Goal: Task Accomplishment & Management: Manage account settings

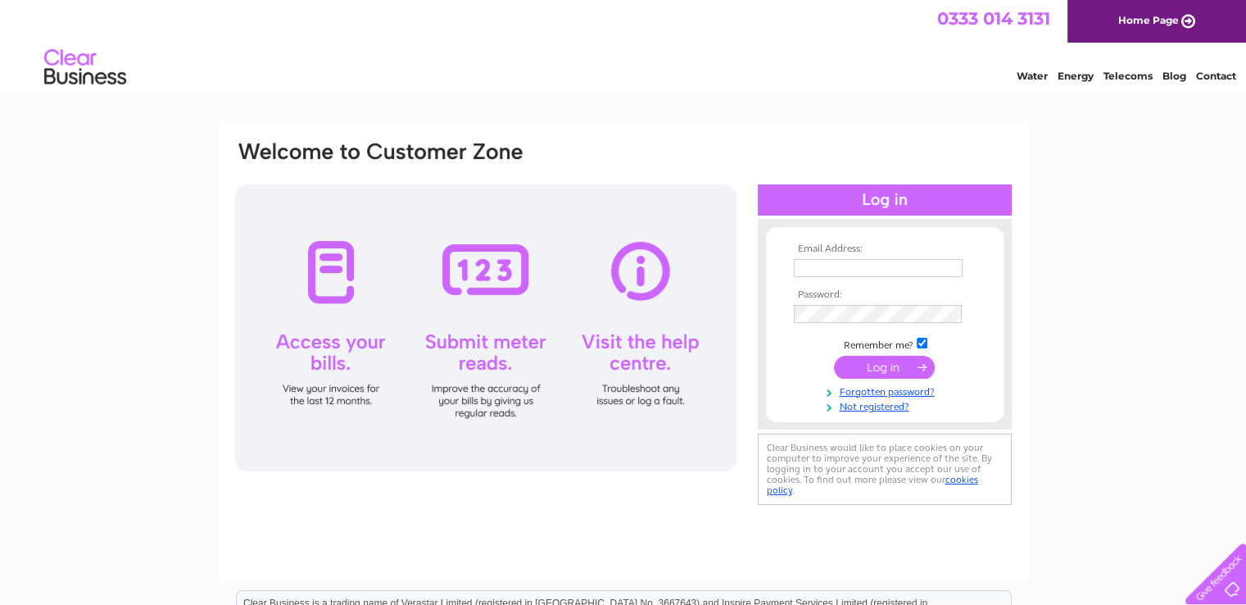
type input "halopontefract@gmail.com"
click at [882, 367] on input "submit" at bounding box center [884, 367] width 101 height 23
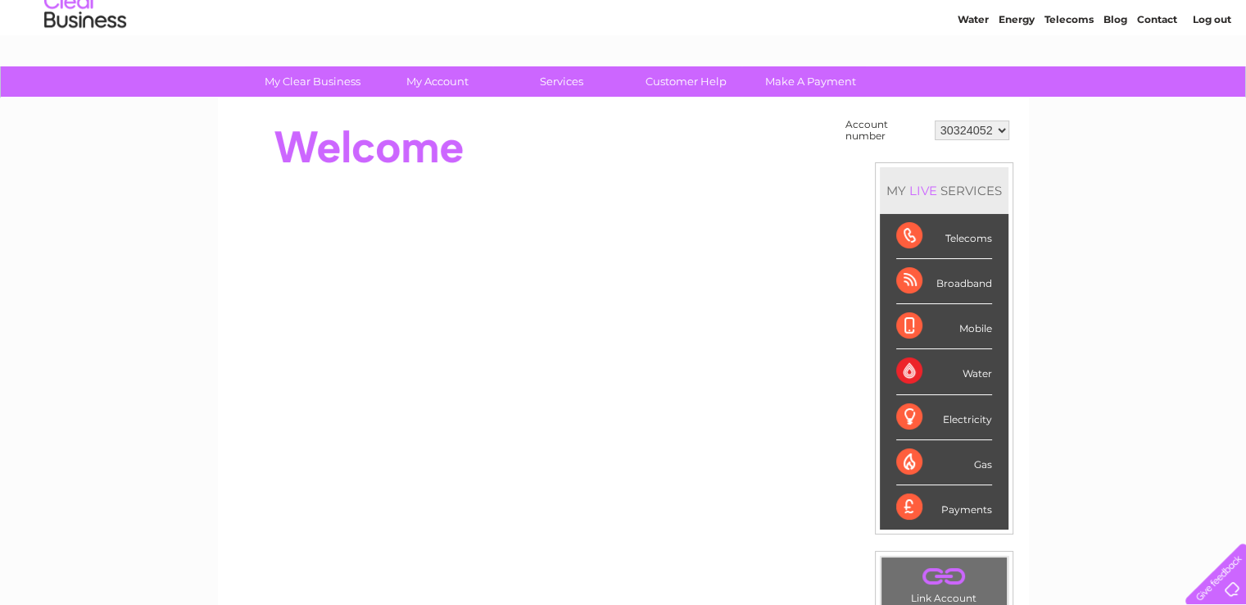
scroll to position [82, 0]
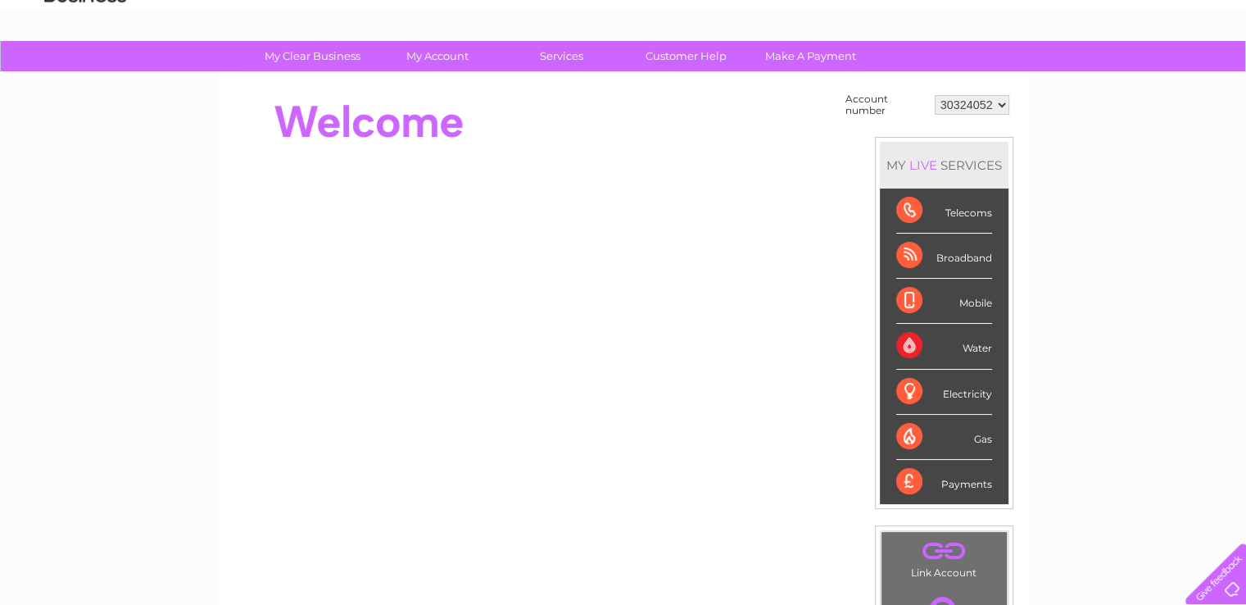
click at [913, 207] on div "Telecoms" at bounding box center [944, 210] width 96 height 45
click at [915, 256] on div "Broadband" at bounding box center [944, 255] width 96 height 45
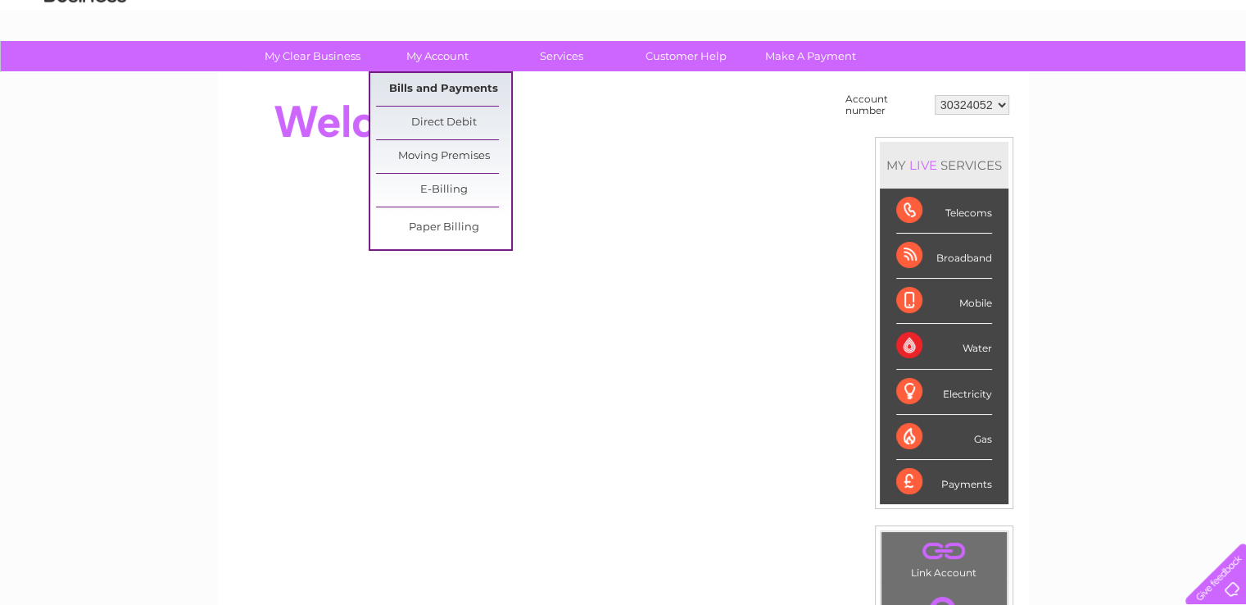
click at [446, 84] on link "Bills and Payments" at bounding box center [443, 89] width 135 height 33
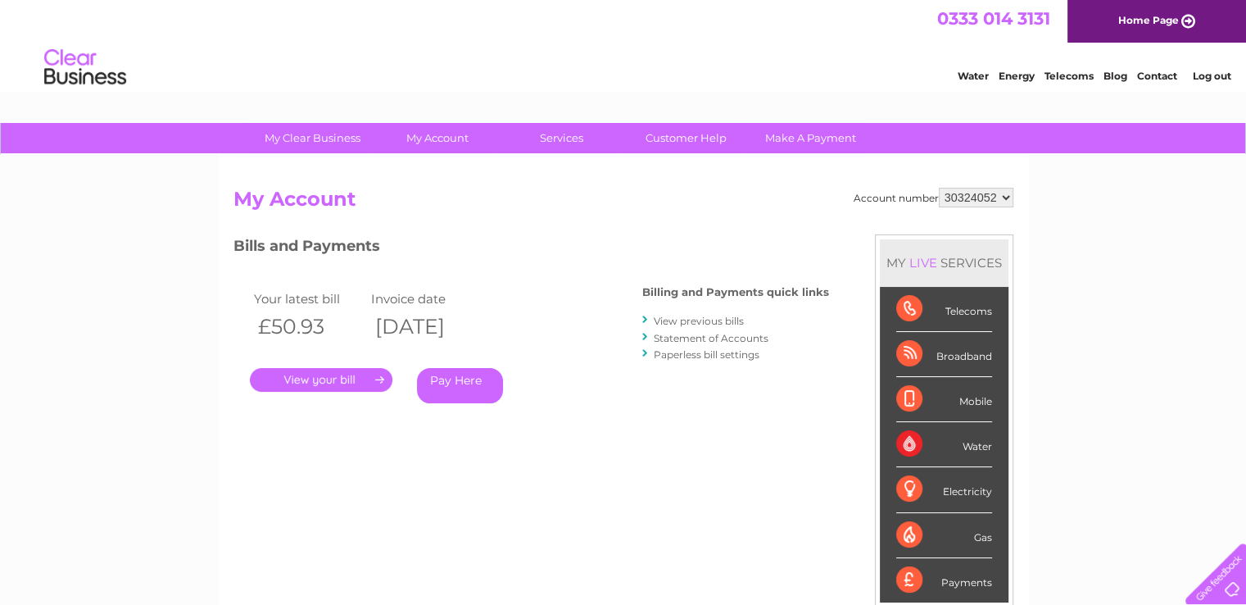
scroll to position [82, 0]
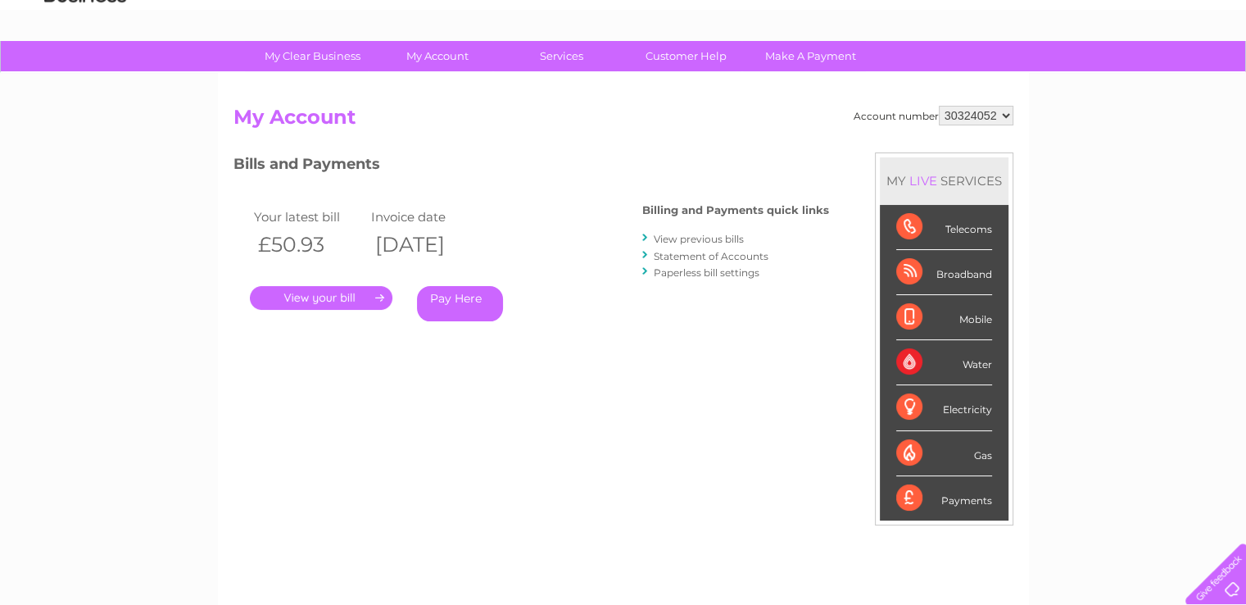
click at [324, 297] on link "." at bounding box center [321, 298] width 143 height 24
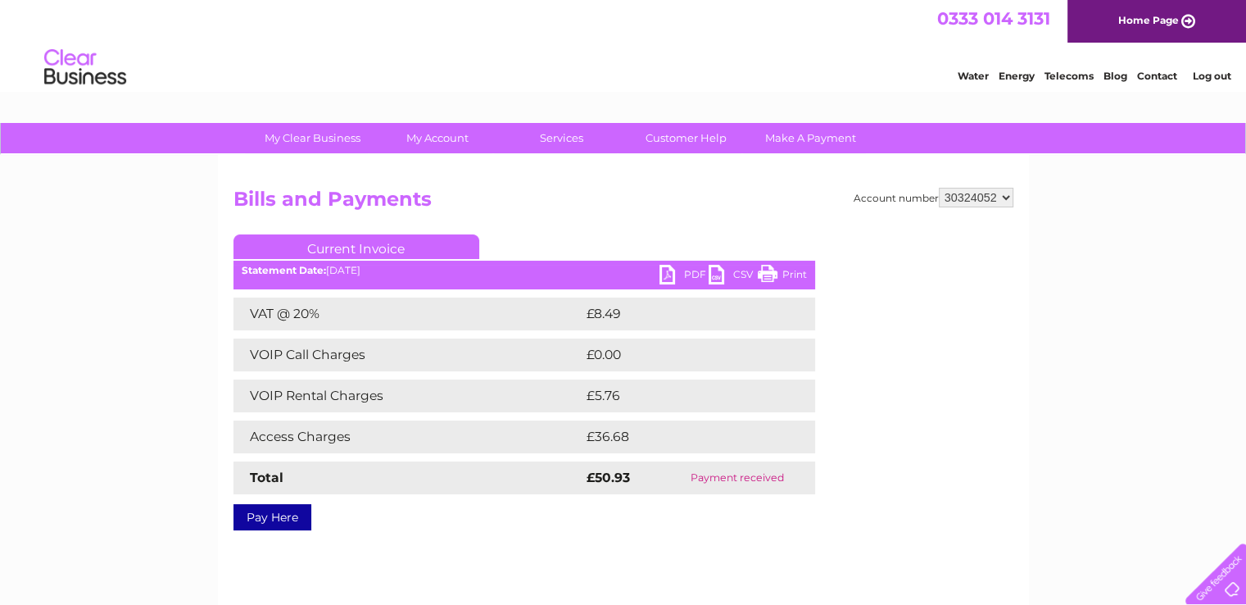
click at [671, 270] on link "PDF" at bounding box center [683, 277] width 49 height 24
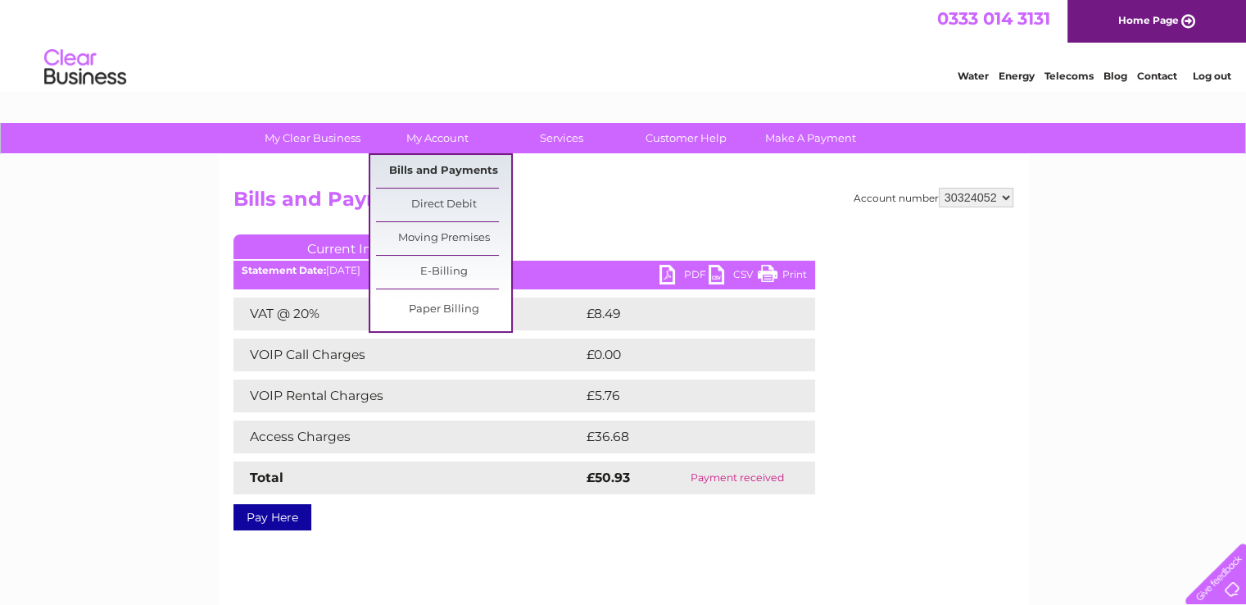
click at [437, 164] on link "Bills and Payments" at bounding box center [443, 171] width 135 height 33
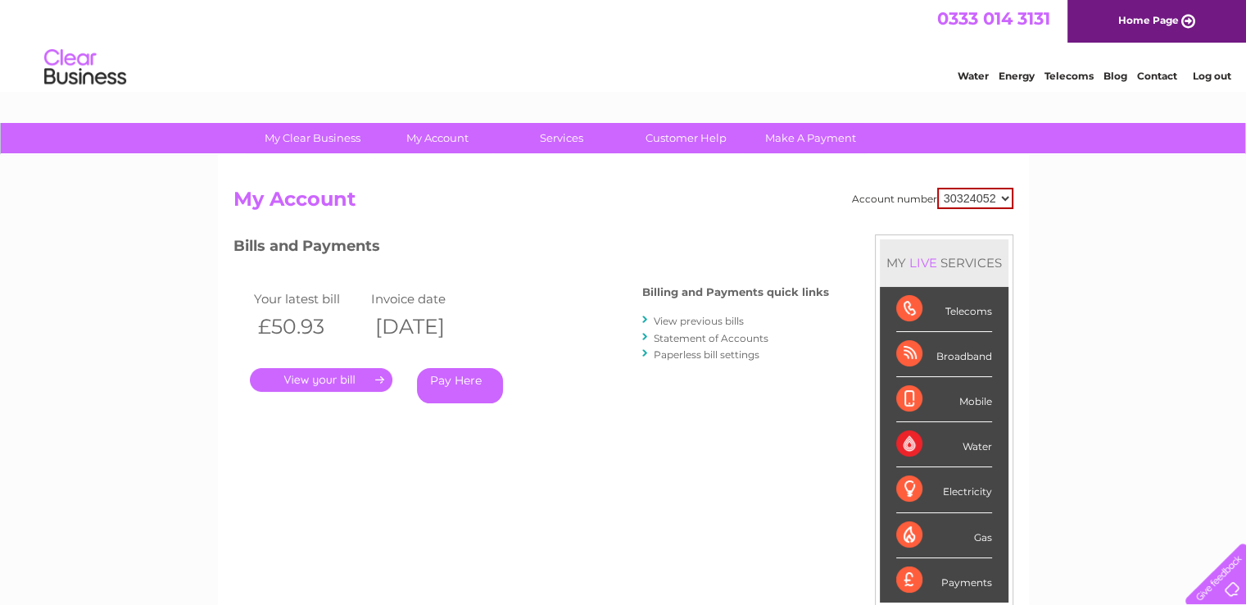
click at [695, 317] on link "View previous bills" at bounding box center [699, 321] width 90 height 12
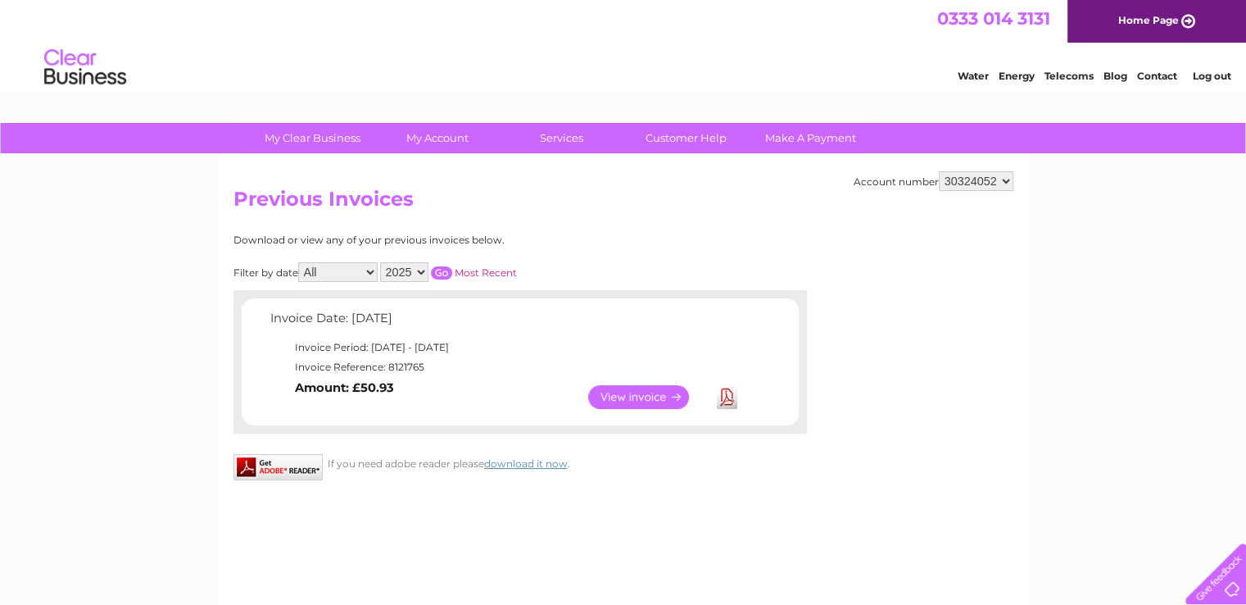
click at [619, 394] on link "View" at bounding box center [648, 397] width 120 height 24
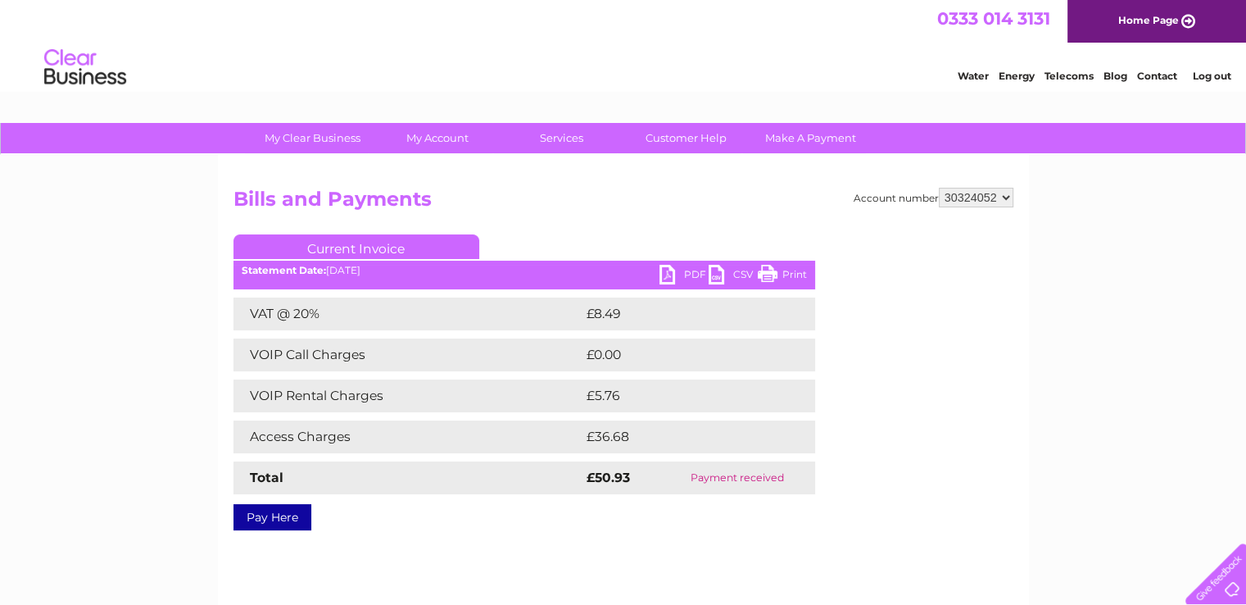
click at [685, 269] on link "PDF" at bounding box center [683, 277] width 49 height 24
